Goal: Use online tool/utility: Utilize a website feature to perform a specific function

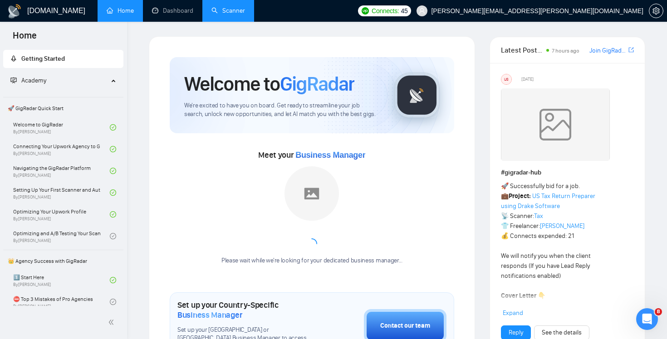
click at [235, 11] on link "Scanner" at bounding box center [228, 11] width 34 height 8
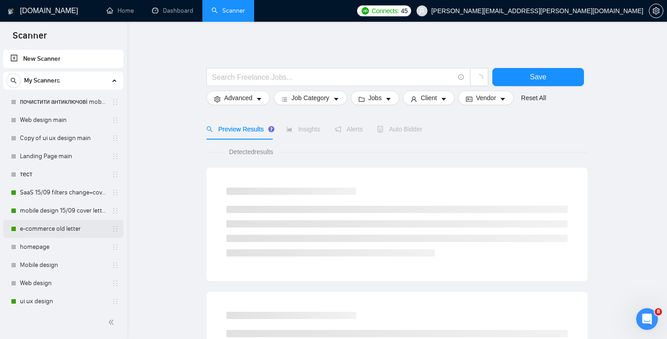
click at [59, 227] on link "e-commerce old letter" at bounding box center [63, 229] width 86 height 18
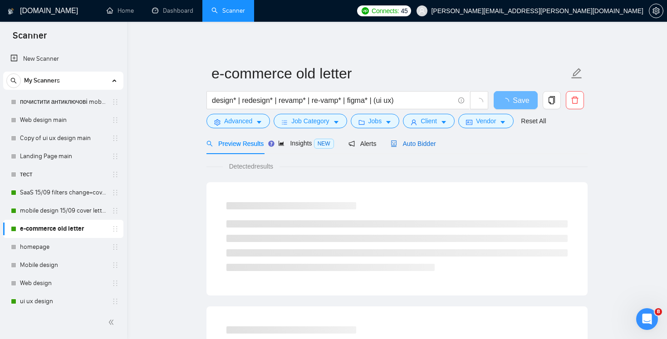
click at [422, 143] on span "Auto Bidder" at bounding box center [412, 143] width 45 height 7
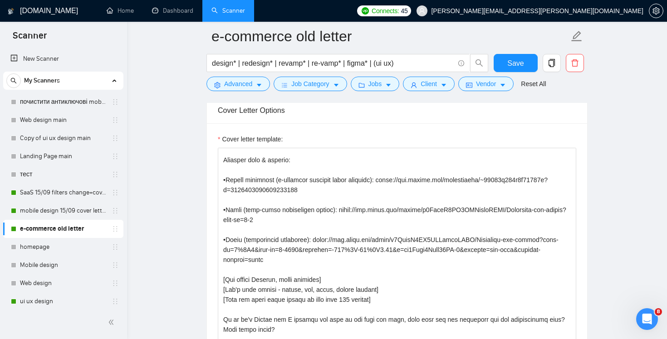
scroll to position [131, 0]
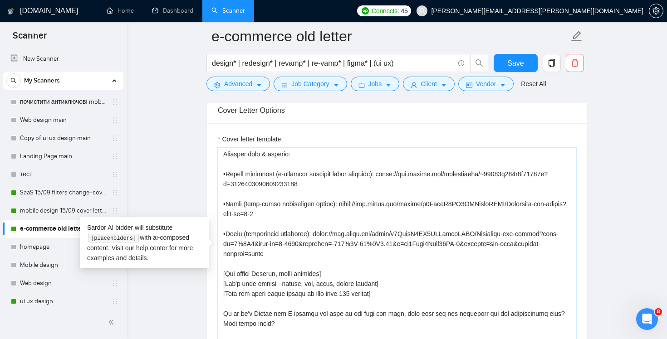
drag, startPoint x: 325, startPoint y: 251, endPoint x: 208, endPoint y: 199, distance: 128.3
click at [208, 199] on div "Cover letter template:" at bounding box center [397, 248] width 380 height 250
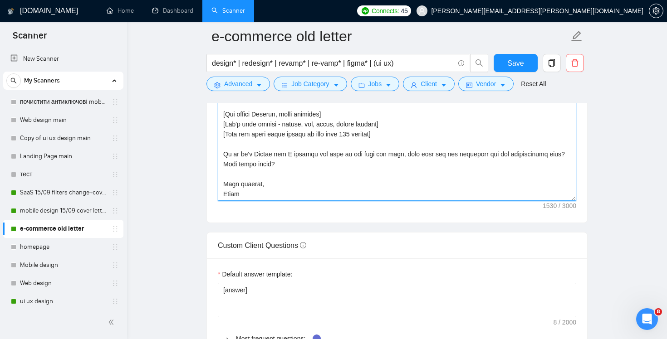
scroll to position [1096, 0]
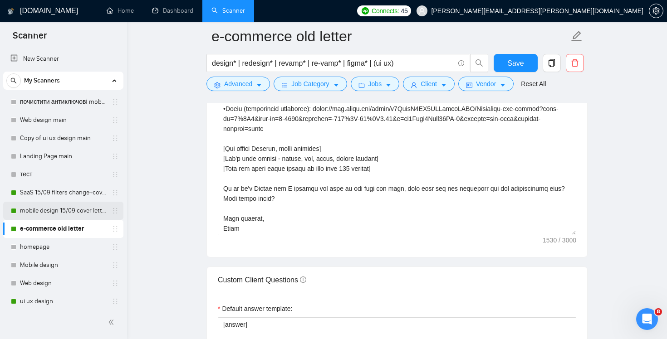
click at [59, 212] on link "mobile design 15/09 cover letter another first part" at bounding box center [63, 211] width 86 height 18
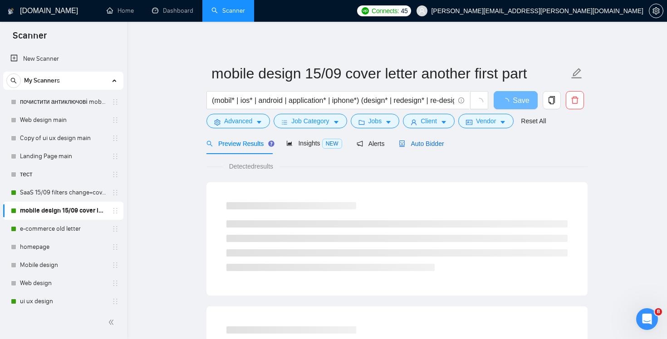
click at [425, 142] on span "Auto Bidder" at bounding box center [421, 143] width 45 height 7
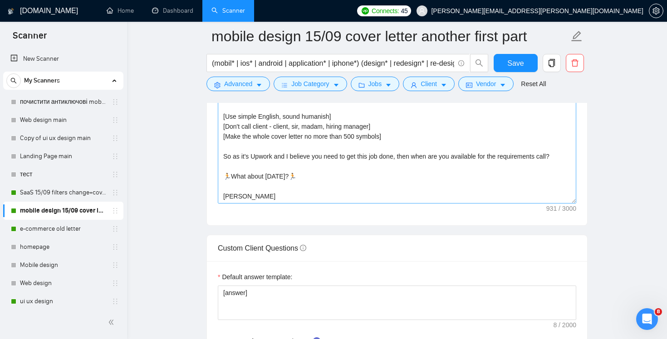
scroll to position [1088, 0]
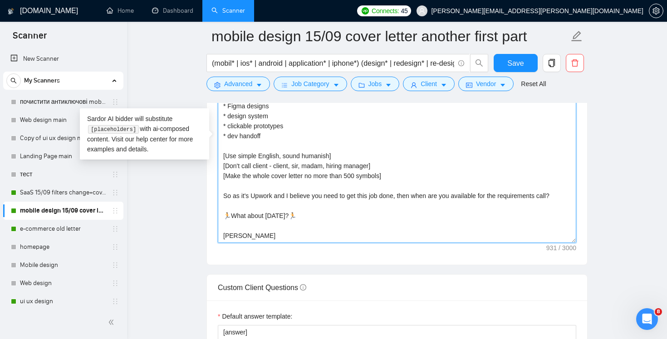
drag, startPoint x: 224, startPoint y: 185, endPoint x: 312, endPoint y: 252, distance: 110.8
click at [312, 252] on div "Cover letter template: Hi! [use client's name if found]🏃🏃 I am available to sta…" at bounding box center [397, 140] width 380 height 250
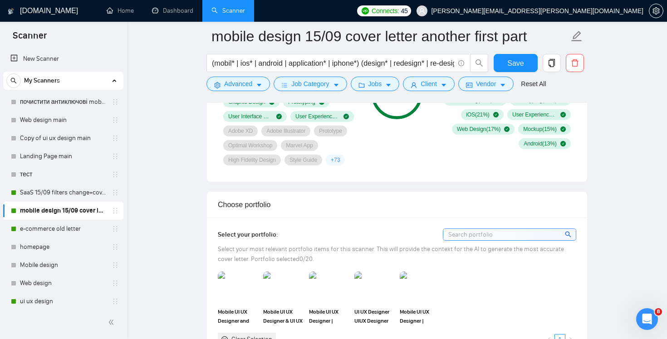
scroll to position [957, 0]
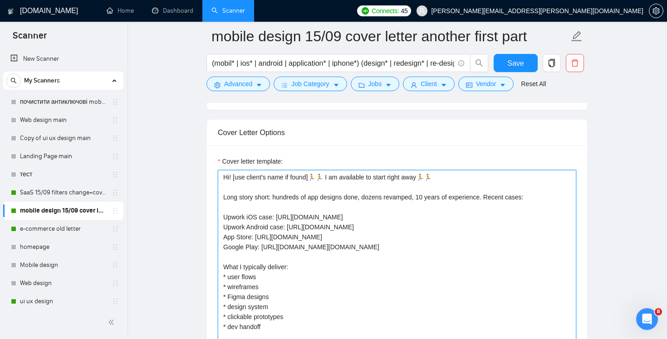
drag, startPoint x: 447, startPoint y: 177, endPoint x: 312, endPoint y: 174, distance: 135.7
click at [312, 174] on textarea "Hi! [use client's name if found]🏃🏃 I am available to start right away🏃🏃 Long st…" at bounding box center [397, 272] width 358 height 204
